Goal: Navigation & Orientation: Understand site structure

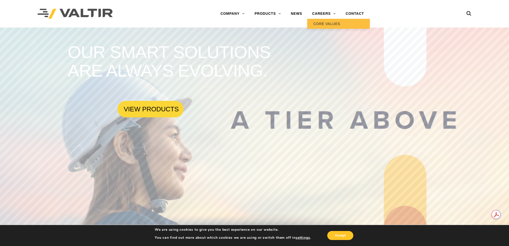
click at [327, 24] on link "CORE VALUES" at bounding box center [338, 24] width 63 height 10
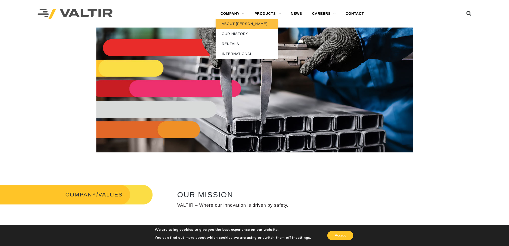
click at [240, 23] on link "ABOUT [PERSON_NAME]" at bounding box center [247, 24] width 63 height 10
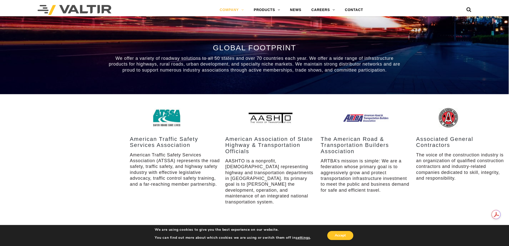
scroll to position [601, 0]
